Goal: Check status

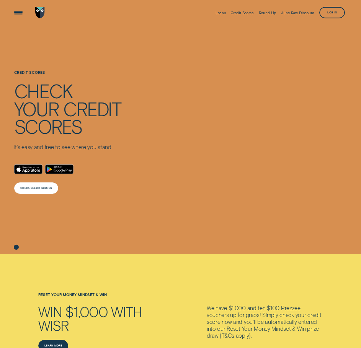
click at [28, 187] on div "CHECK CREDIT SCORES" at bounding box center [35, 188] width 31 height 2
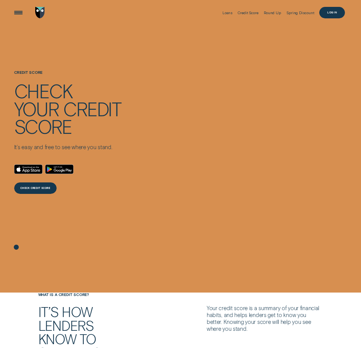
click at [330, 13] on div "Log in" at bounding box center [332, 12] width 10 height 2
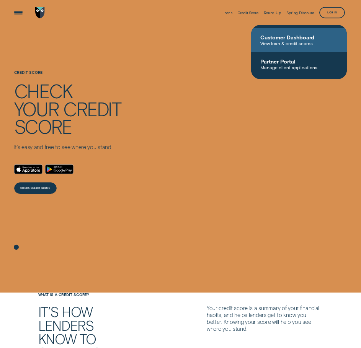
click at [297, 45] on span "View loan & credit scores" at bounding box center [298, 43] width 77 height 5
